Goal: Navigation & Orientation: Find specific page/section

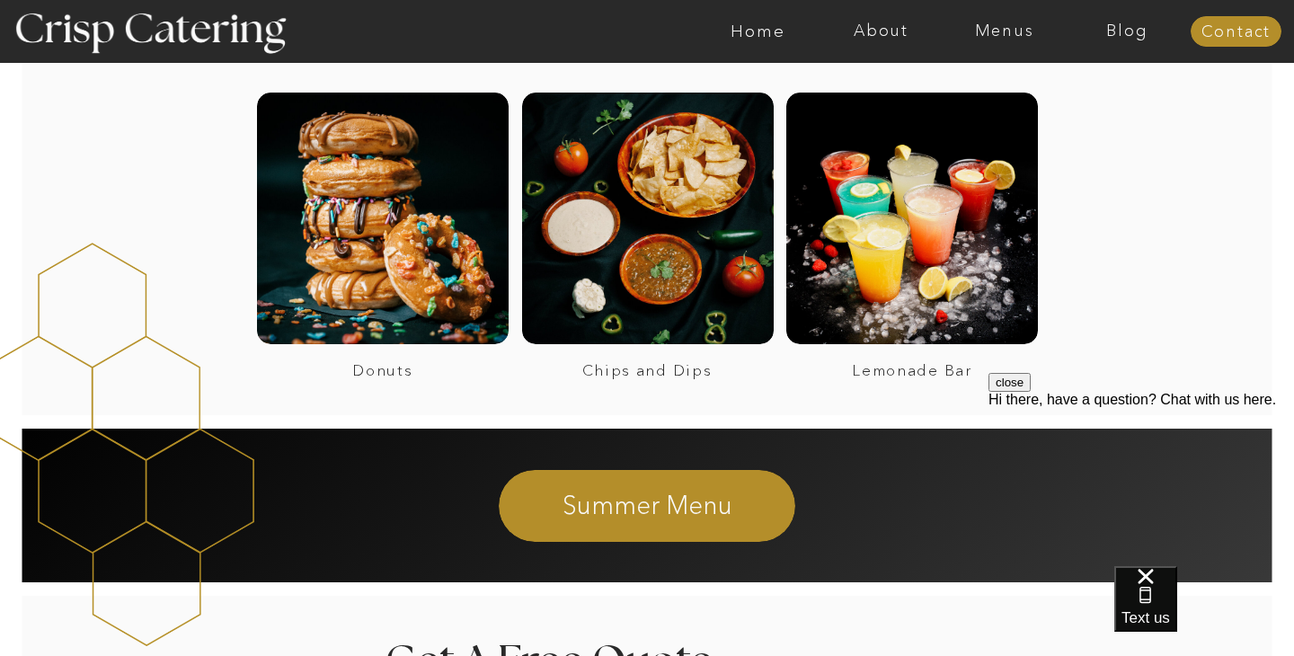
scroll to position [1337, 0]
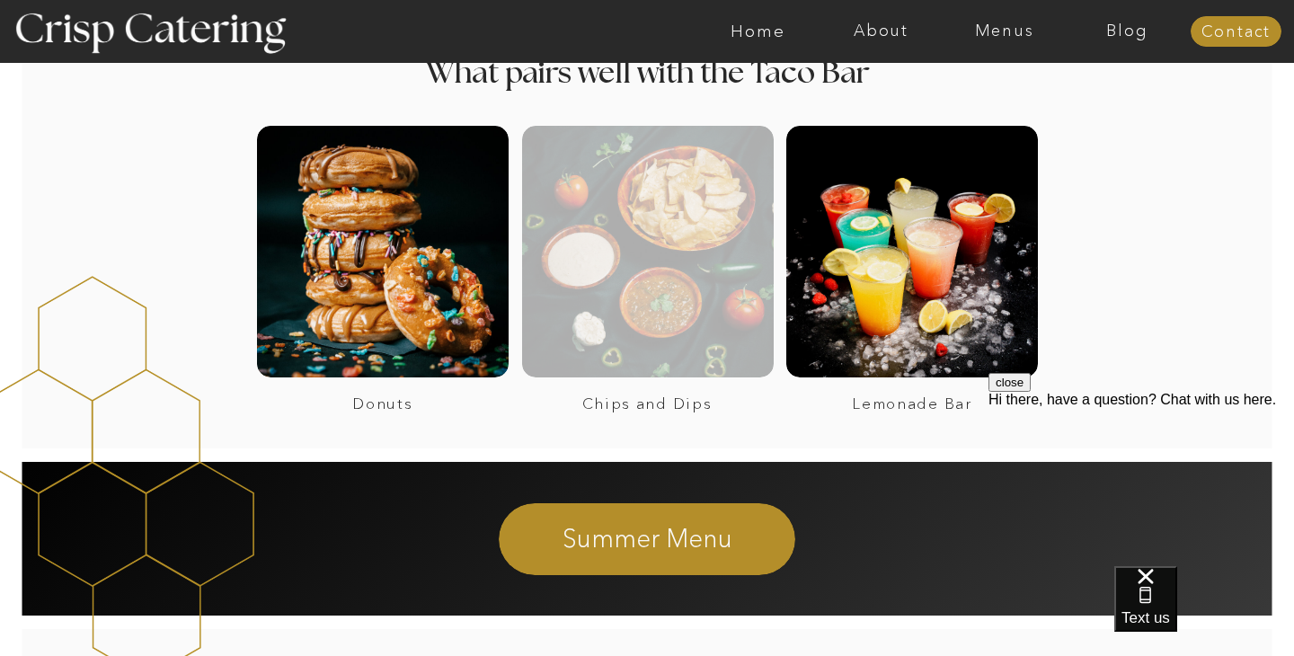
click at [593, 214] on div at bounding box center [648, 252] width 252 height 252
